Goal: Navigation & Orientation: Find specific page/section

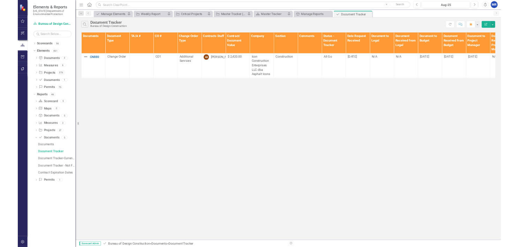
scroll to position [0, 427]
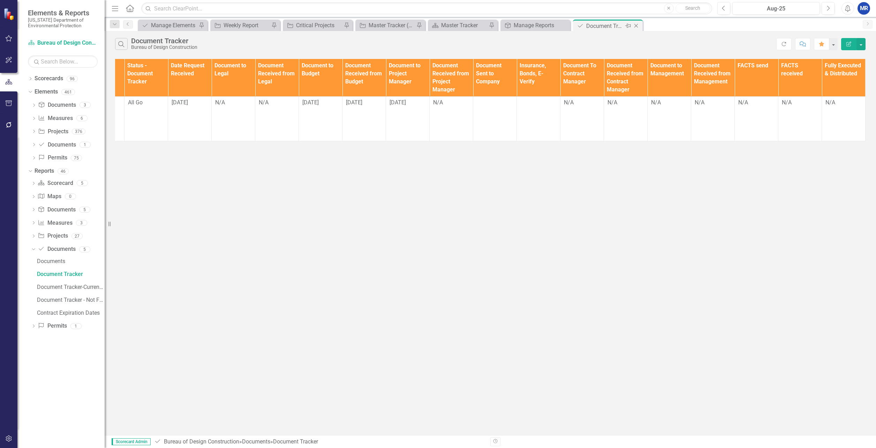
click at [627, 25] on icon at bounding box center [628, 26] width 6 height 4
click at [402, 27] on div "Master Tracker (External)" at bounding box center [391, 25] width 46 height 9
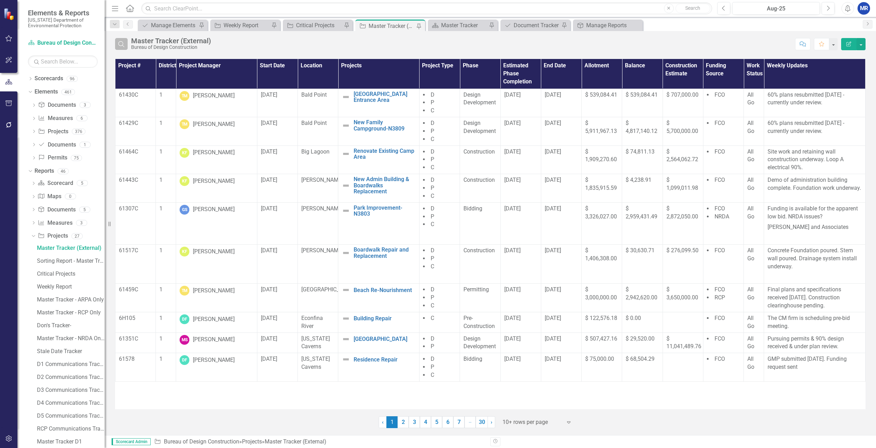
click at [125, 45] on icon "Search" at bounding box center [121, 44] width 8 height 6
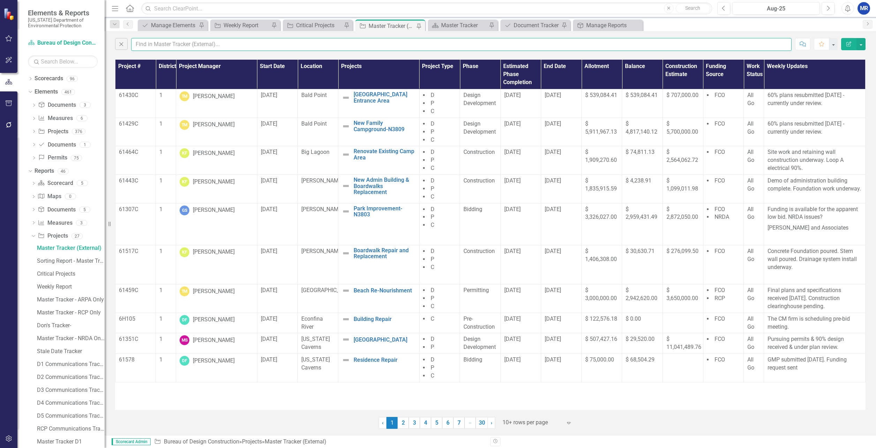
click at [148, 45] on input "text" at bounding box center [461, 44] width 660 height 13
type input "o"
type input "p"
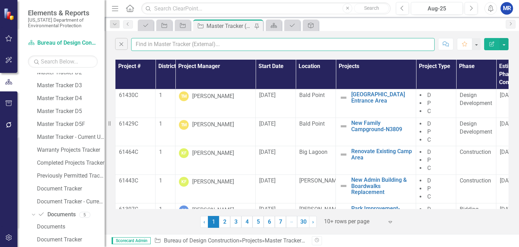
scroll to position [383, 0]
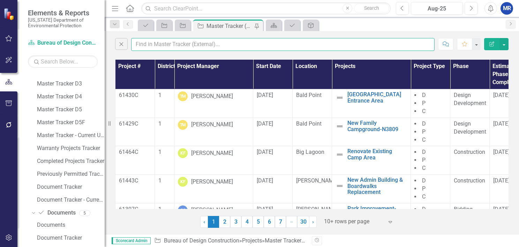
click at [180, 46] on input "text" at bounding box center [282, 44] width 303 height 13
click at [128, 53] on div "Close Comment Favorite Edit Report" at bounding box center [312, 42] width 414 height 23
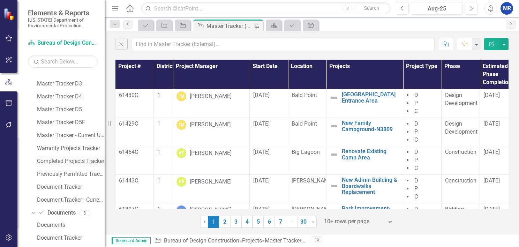
click at [73, 164] on link "Completed Projects Tracker" at bounding box center [69, 160] width 69 height 11
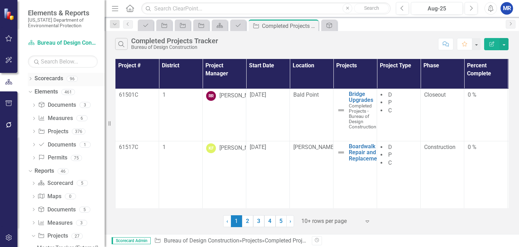
click at [30, 79] on icon "Dropdown" at bounding box center [30, 79] width 5 height 4
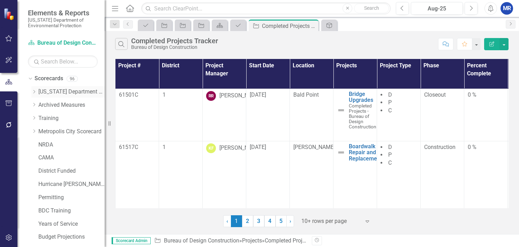
click at [35, 92] on icon "Dropdown" at bounding box center [33, 92] width 5 height 4
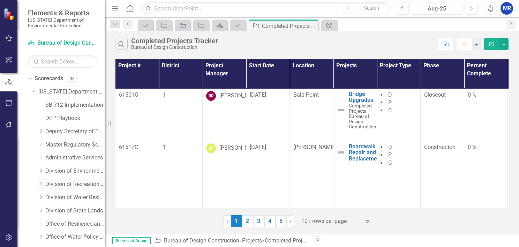
click at [43, 183] on icon "Dropdown" at bounding box center [40, 184] width 5 height 4
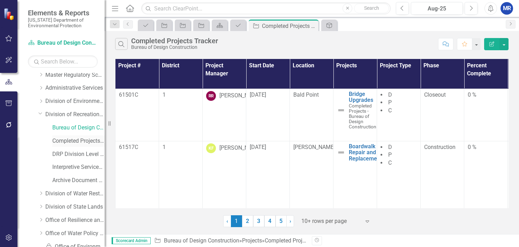
click at [71, 137] on link "Completed Projects - Bureau of Design Construction" at bounding box center [78, 141] width 52 height 8
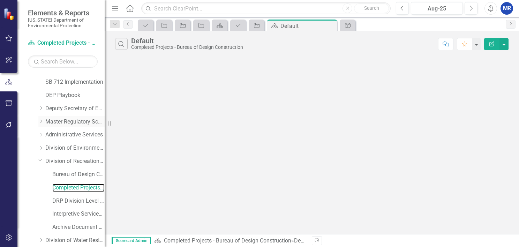
scroll to position [35, 0]
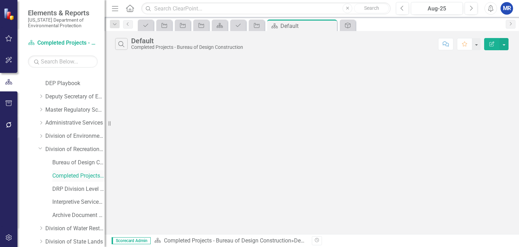
click at [66, 177] on link "Completed Projects - Bureau of Design Construction" at bounding box center [78, 176] width 52 height 8
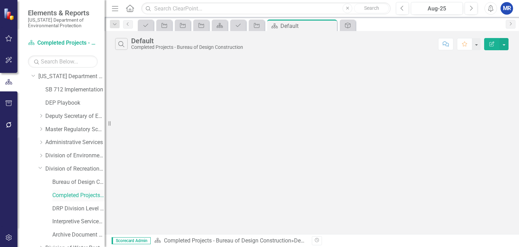
scroll to position [0, 0]
